Goal: Check status: Check status

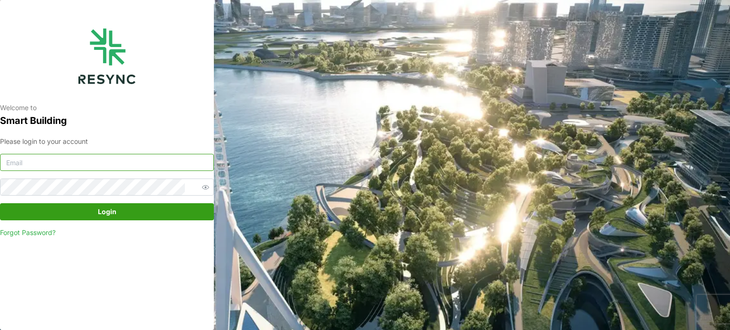
type input "[EMAIL_ADDRESS][DOMAIN_NAME]"
click at [80, 209] on span "Login" at bounding box center [107, 212] width 196 height 16
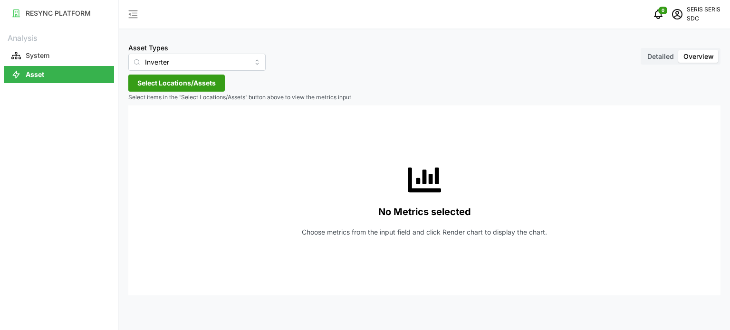
click at [180, 81] on span "Select Locations/Assets" at bounding box center [176, 83] width 78 height 16
click at [151, 123] on span "Select SDC-1" at bounding box center [152, 126] width 6 height 6
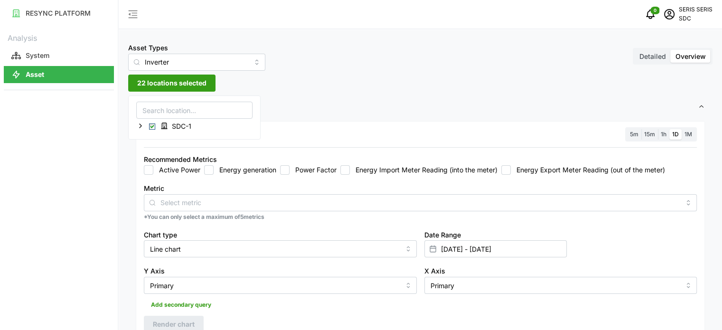
click at [210, 171] on input "Energy generation" at bounding box center [208, 169] width 9 height 9
checkbox input "true"
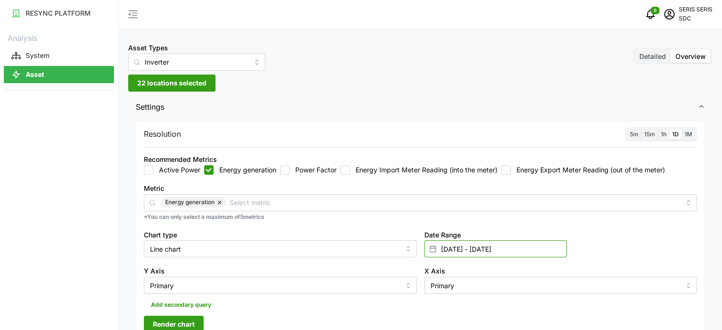
click at [533, 250] on input "05 Sep 2025 - 05 Sep 2025" at bounding box center [496, 248] width 142 height 17
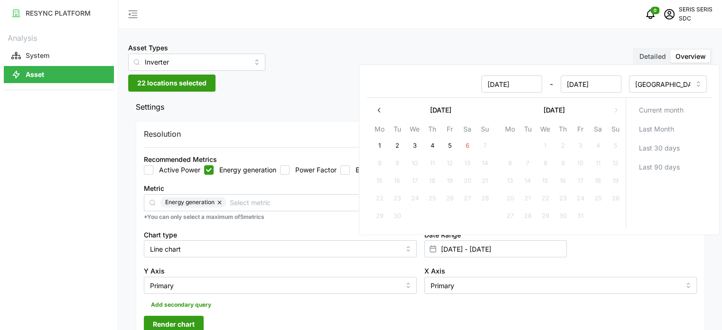
click at [452, 147] on button "5" at bounding box center [449, 146] width 17 height 17
click at [384, 263] on div "Y Axis Primary" at bounding box center [280, 279] width 281 height 37
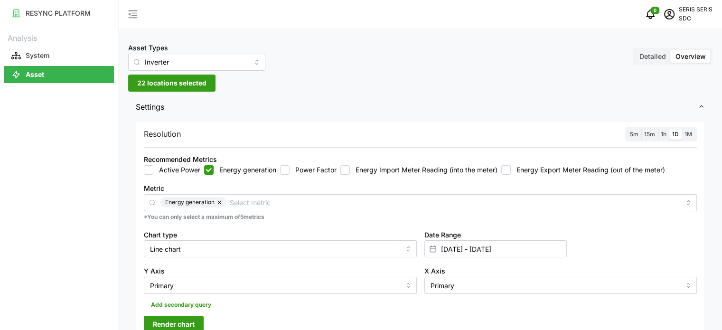
click at [195, 318] on button "Render chart" at bounding box center [174, 324] width 60 height 17
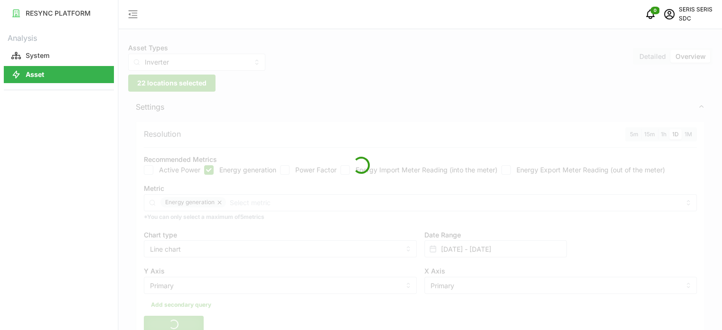
scroll to position [142, 0]
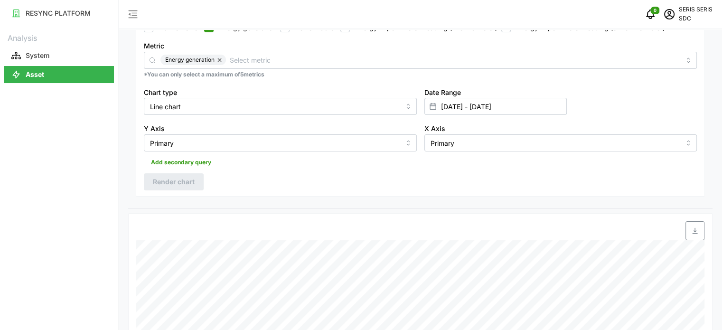
click at [691, 236] on span "button" at bounding box center [695, 231] width 18 height 18
